Goal: Transaction & Acquisition: Purchase product/service

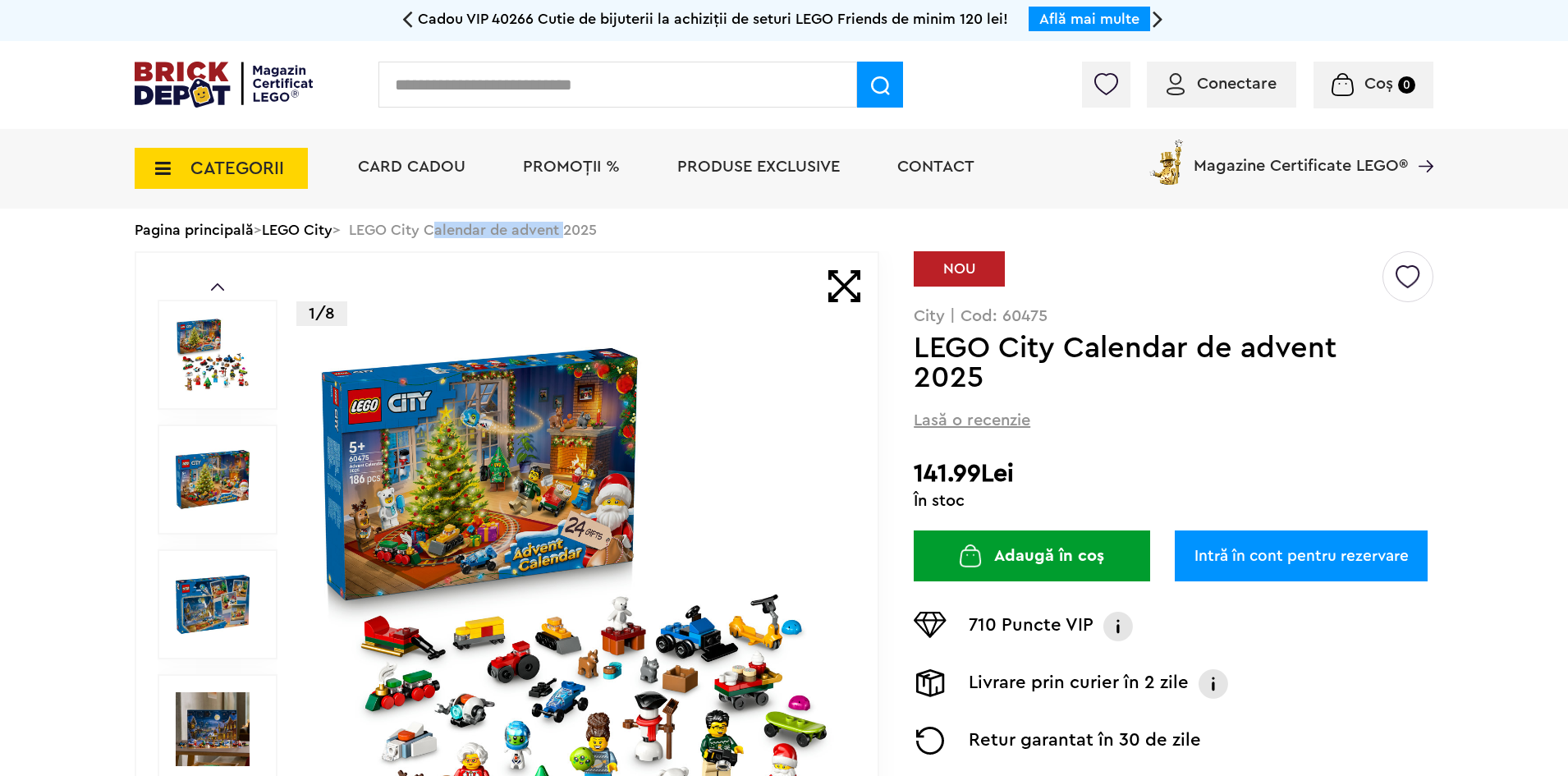
drag, startPoint x: 440, startPoint y: 229, endPoint x: 575, endPoint y: 228, distance: 135.0
click at [575, 228] on div "Pagina principală > LEGO City > LEGO City Calendar de advent 2025" at bounding box center [784, 230] width 1298 height 43
copy div "Calendar de advent"
click at [525, 77] on input "text" at bounding box center [617, 84] width 478 height 46
paste input "**********"
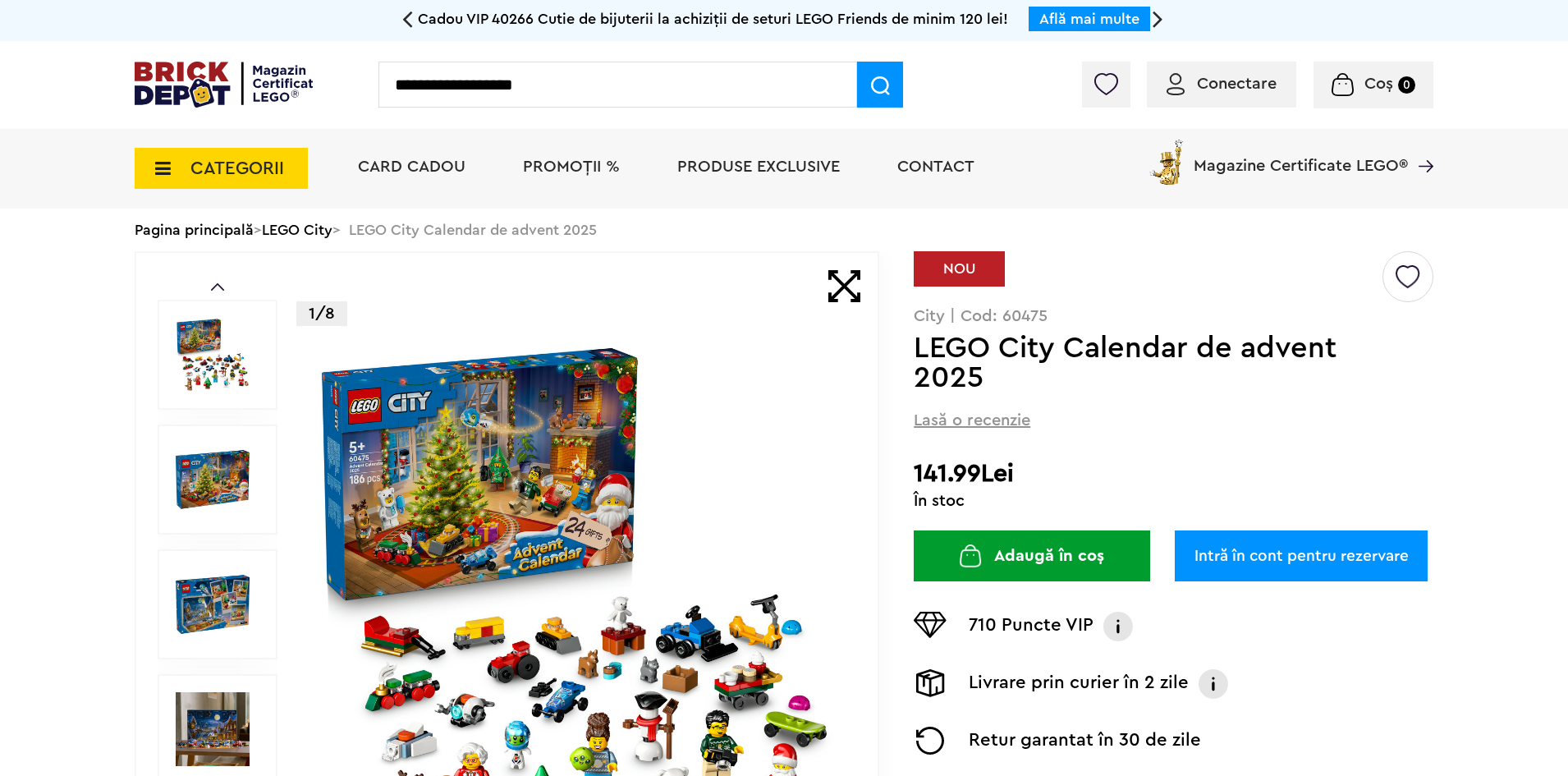
type input "**********"
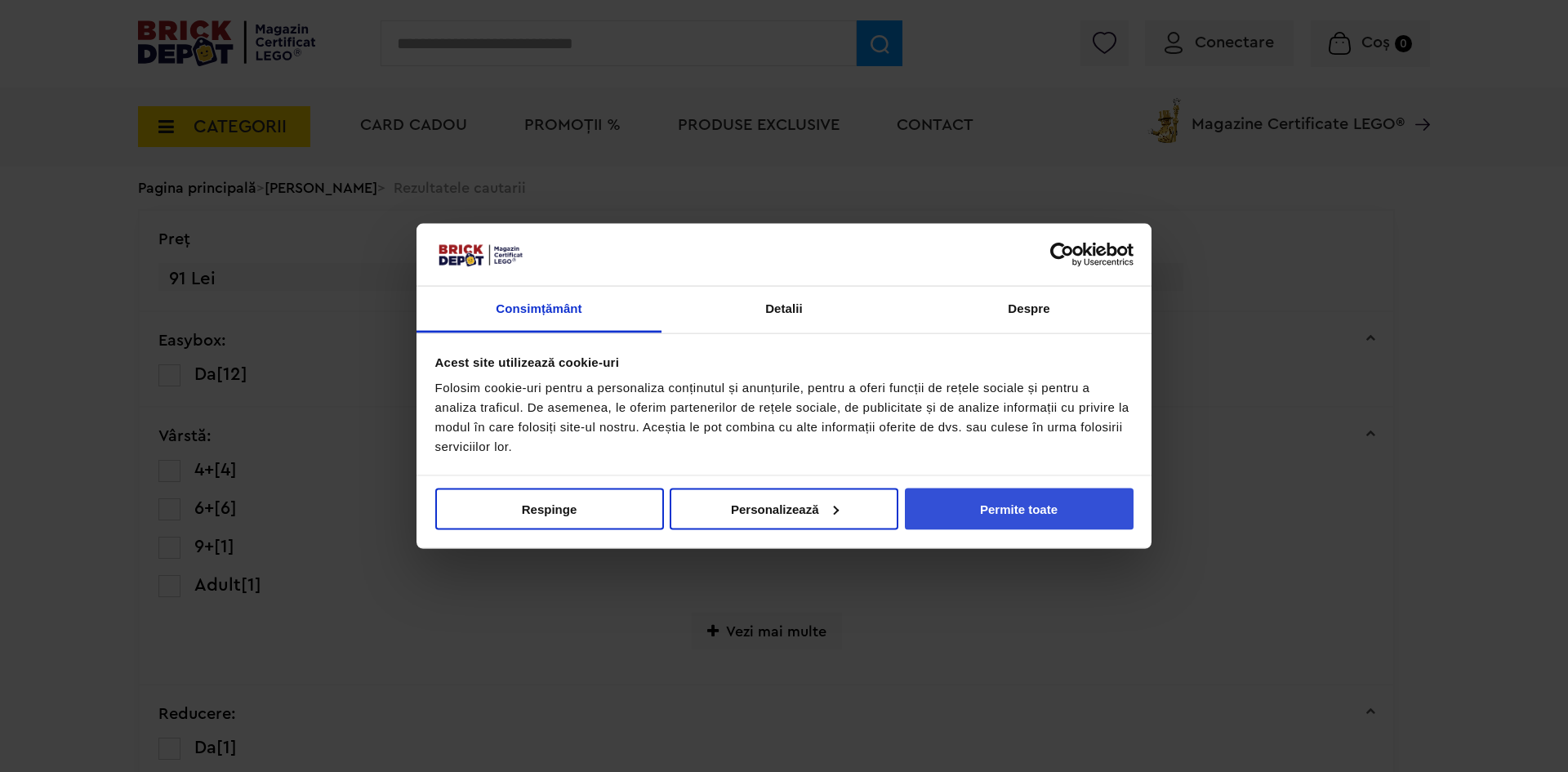
click at [1010, 506] on button "Permite toate" at bounding box center [1019, 508] width 229 height 42
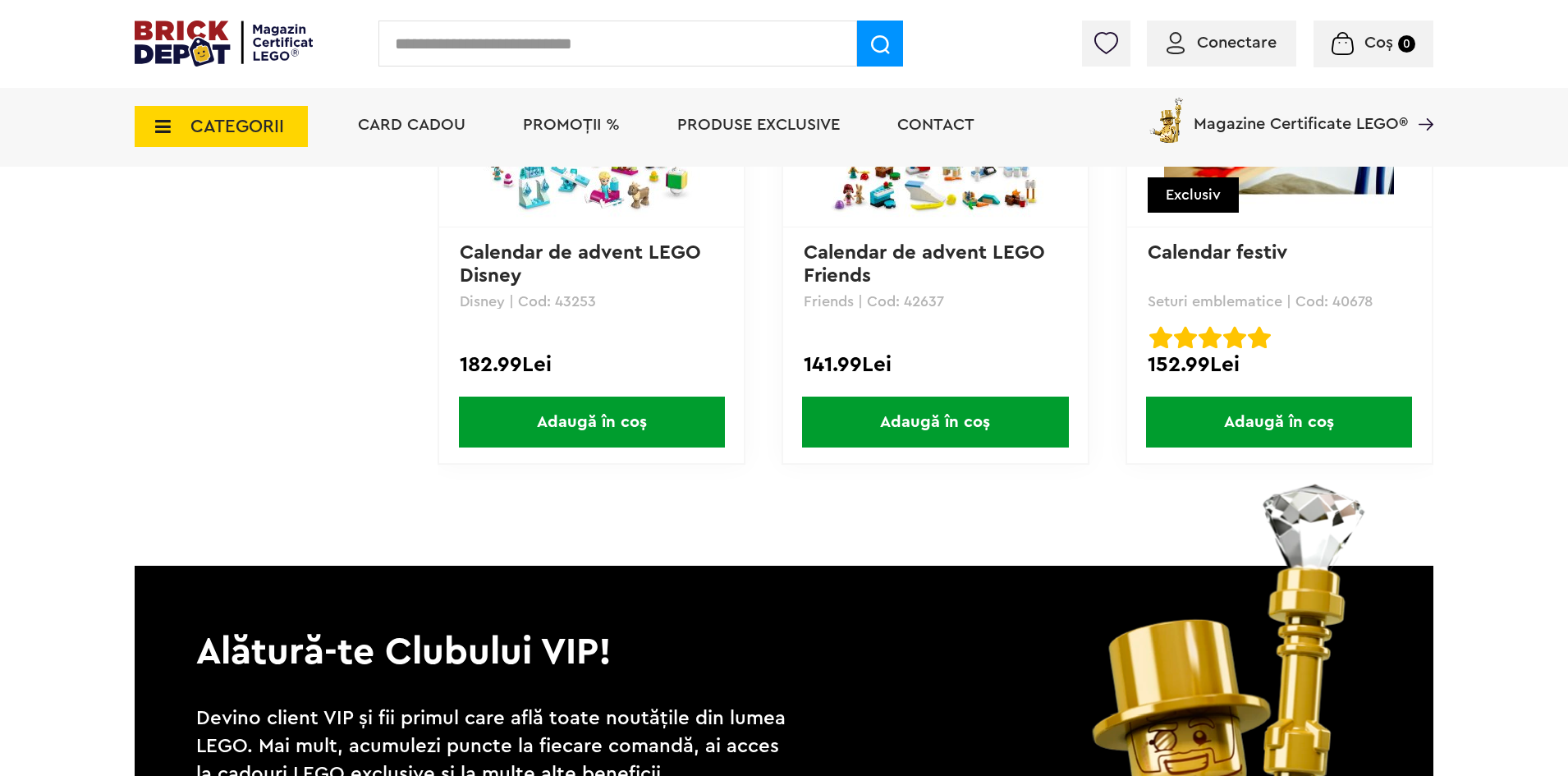
scroll to position [1725, 0]
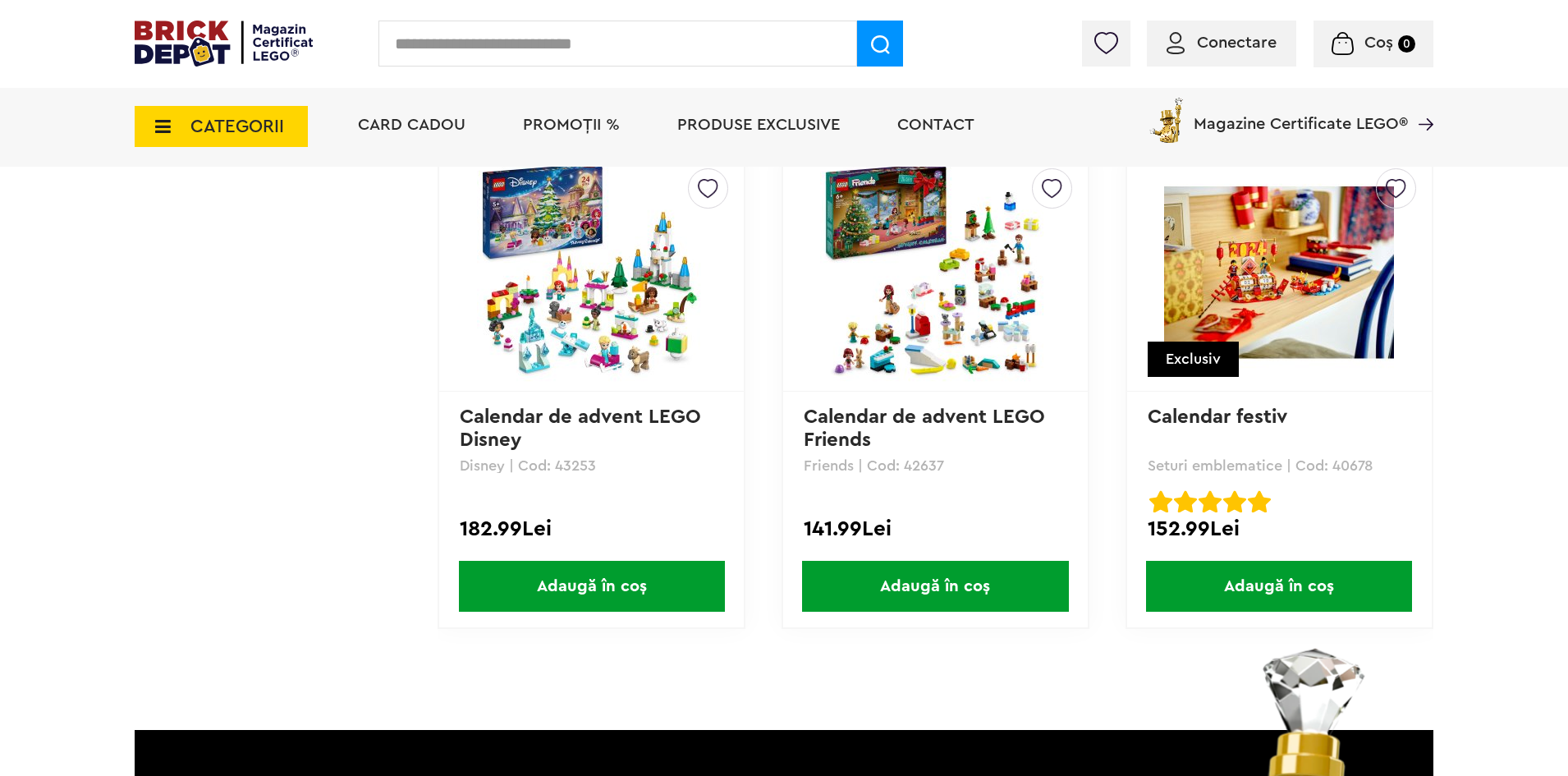
click at [1265, 412] on link "Calendar festiv" at bounding box center [1217, 417] width 139 height 19
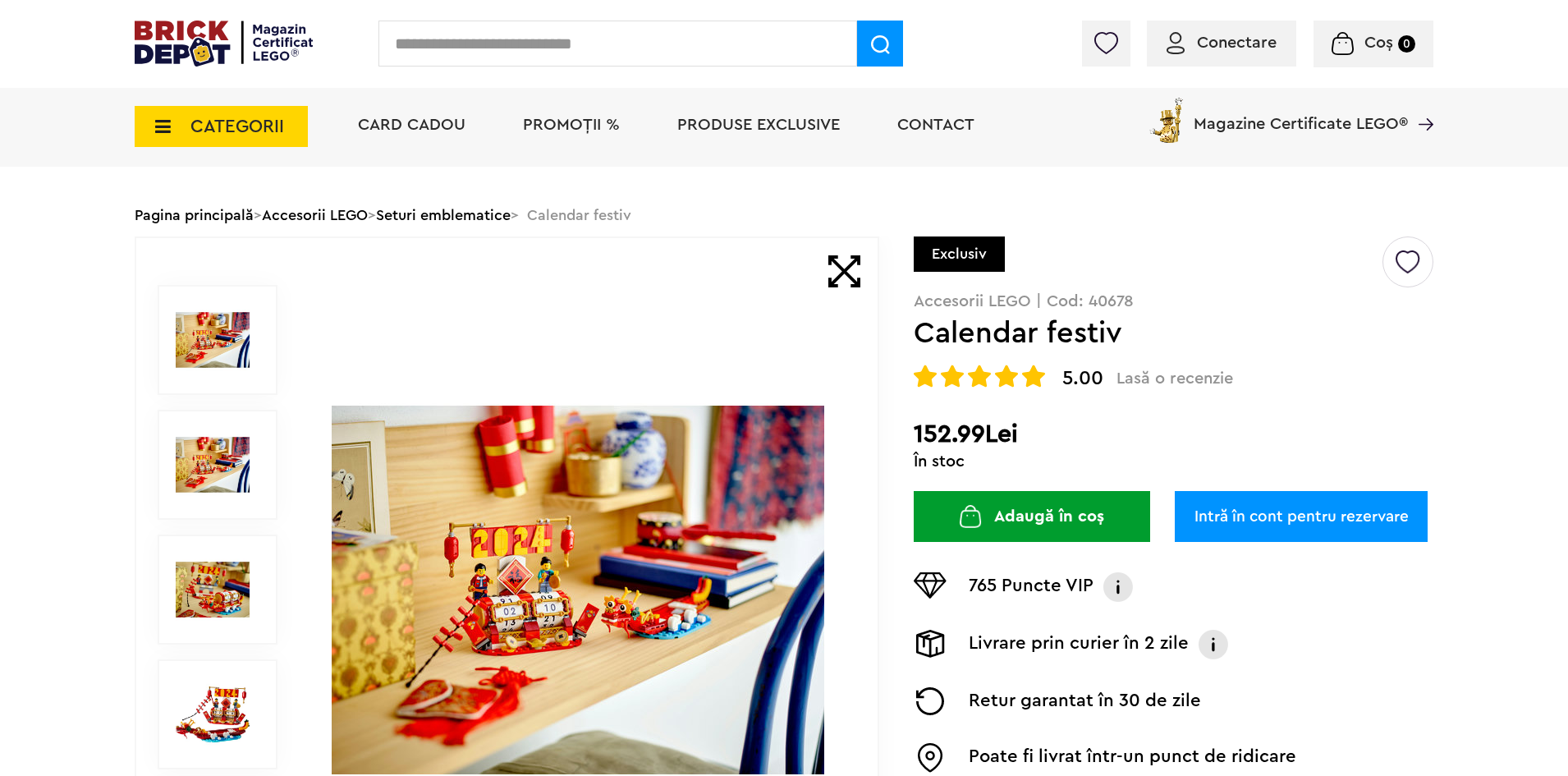
scroll to position [82, 0]
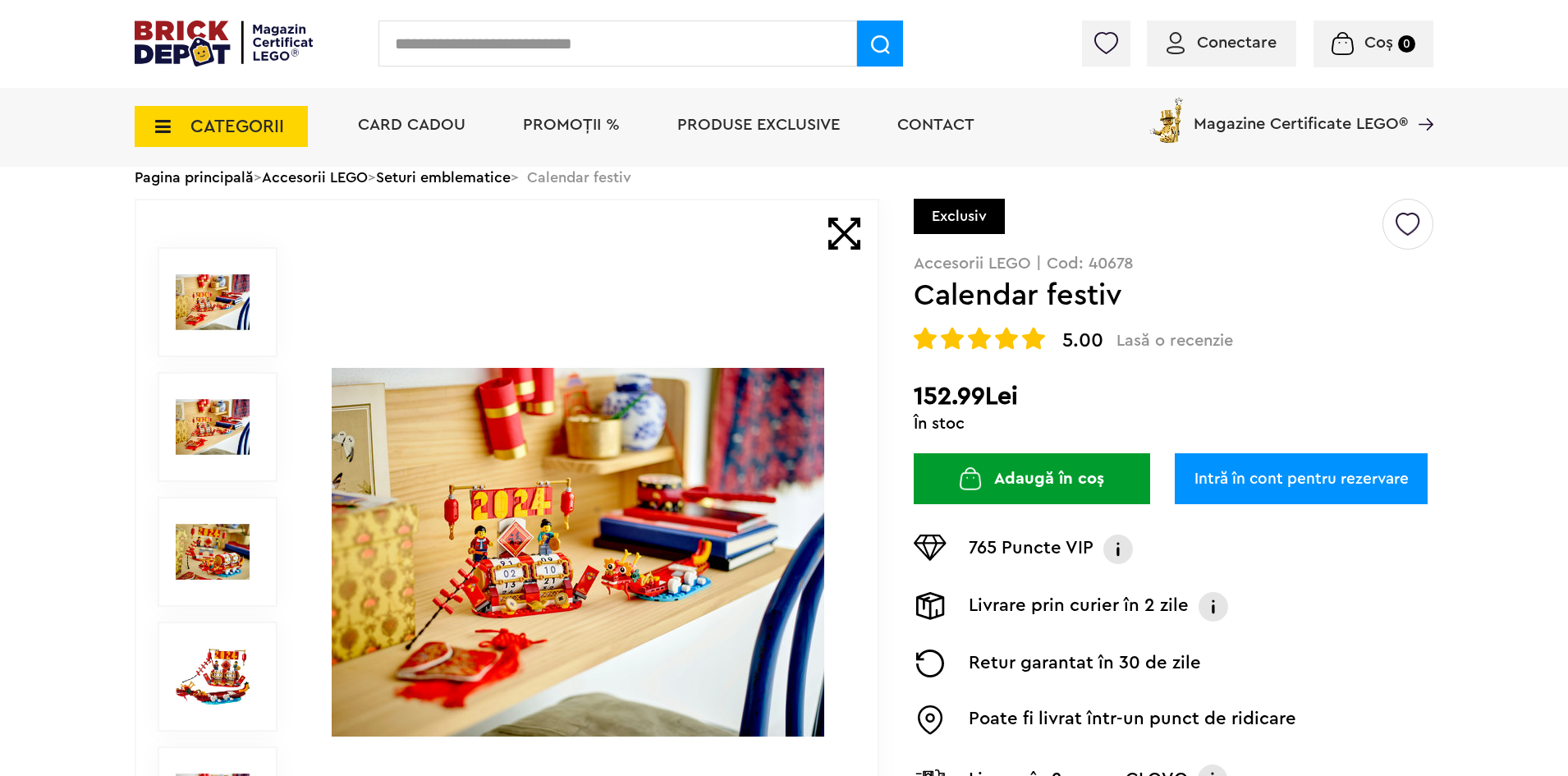
click at [203, 539] on img at bounding box center [212, 552] width 74 height 74
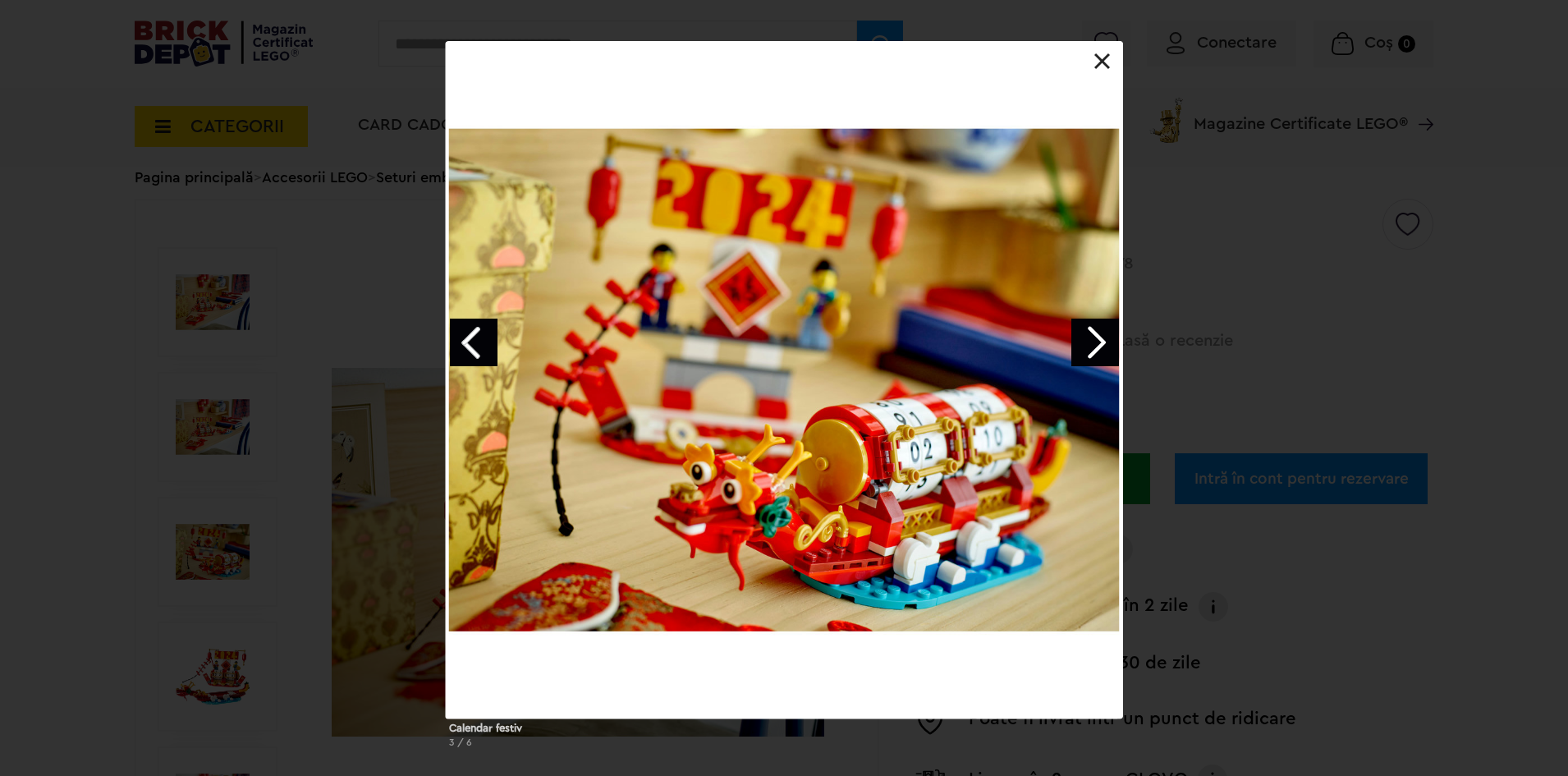
click at [1100, 62] on link at bounding box center [1102, 61] width 17 height 17
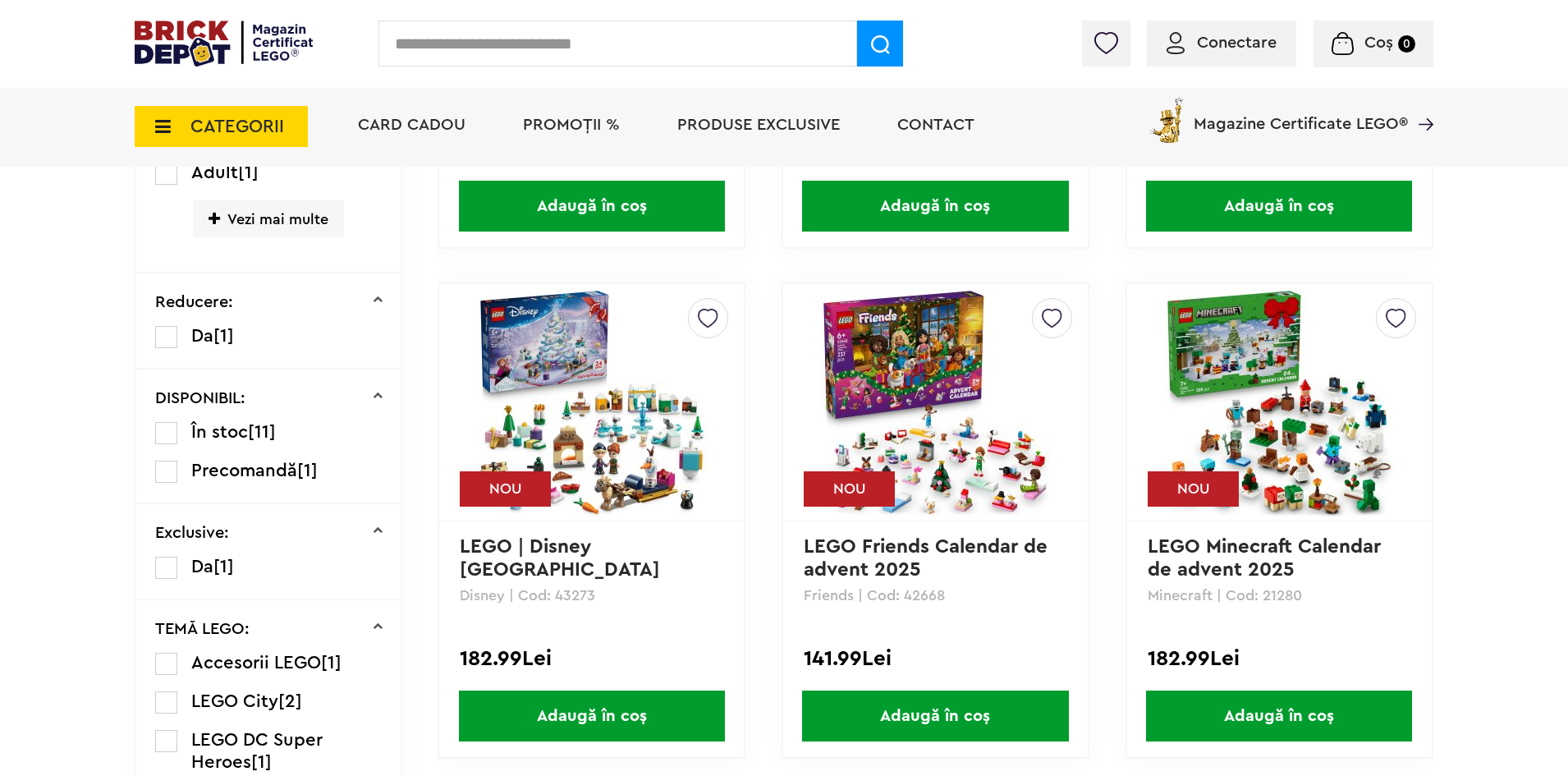
scroll to position [164, 0]
